Goal: Transaction & Acquisition: Subscribe to service/newsletter

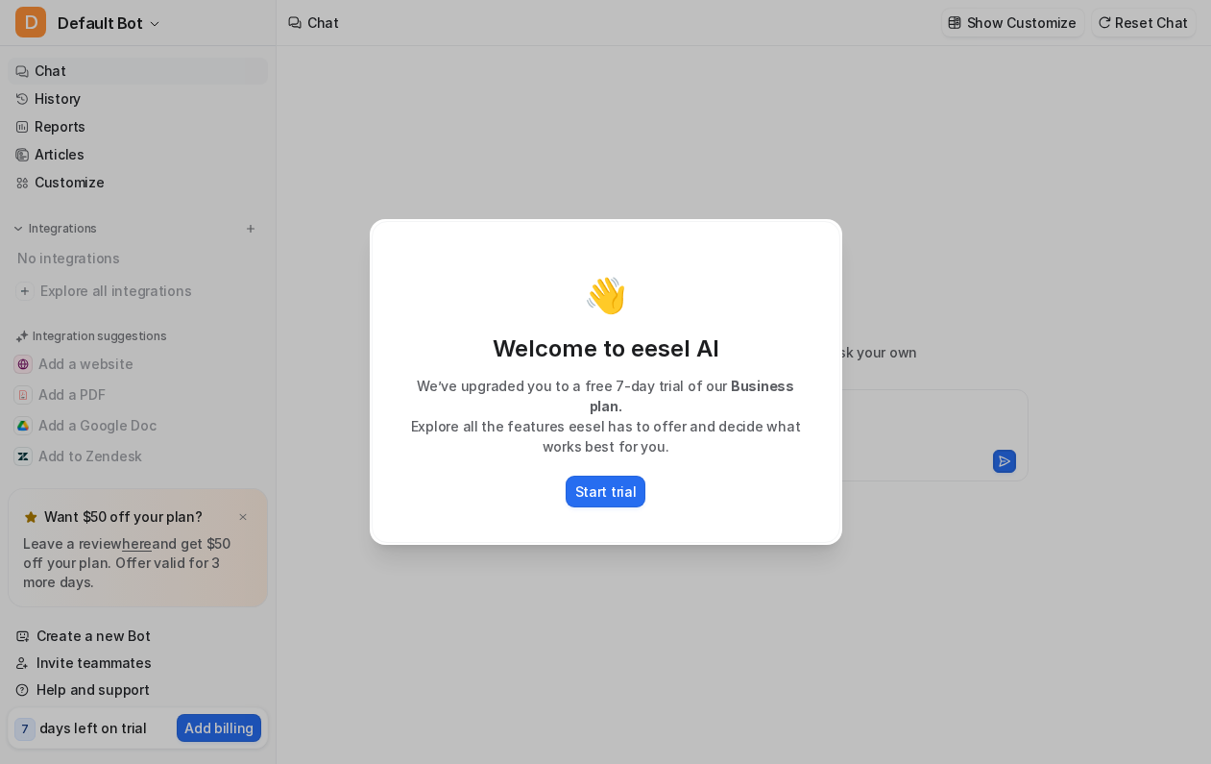
type textarea "**********"
click at [611, 481] on p "Start trial" at bounding box center [605, 491] width 61 height 20
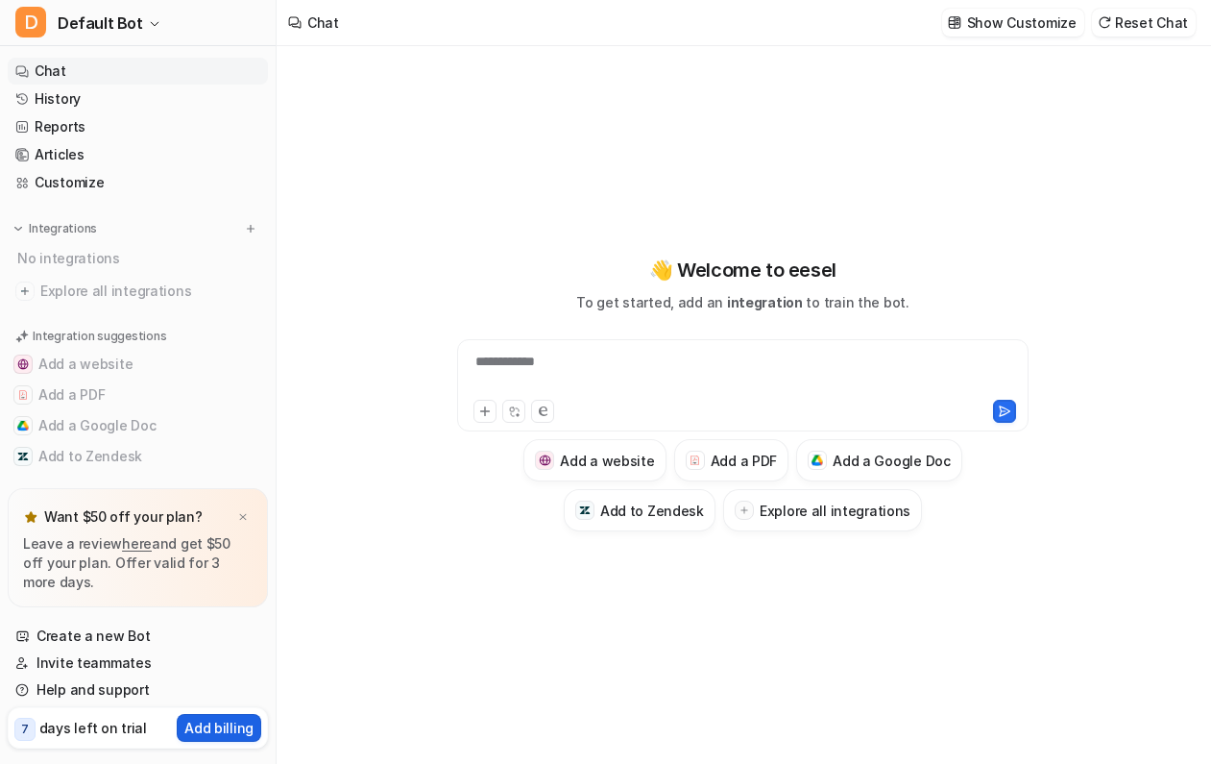
click at [195, 732] on p "Add billing" at bounding box center [218, 727] width 69 height 20
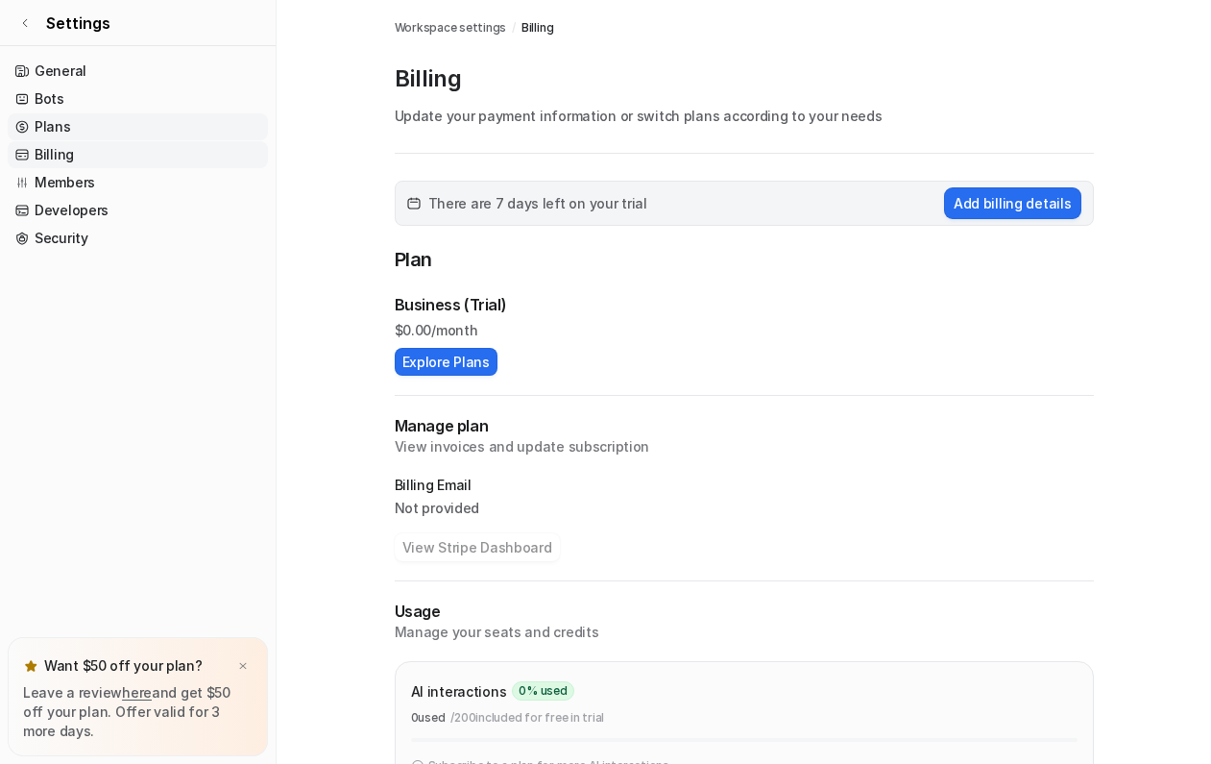
click at [73, 128] on link "Plans" at bounding box center [138, 126] width 260 height 27
